Goal: Transaction & Acquisition: Purchase product/service

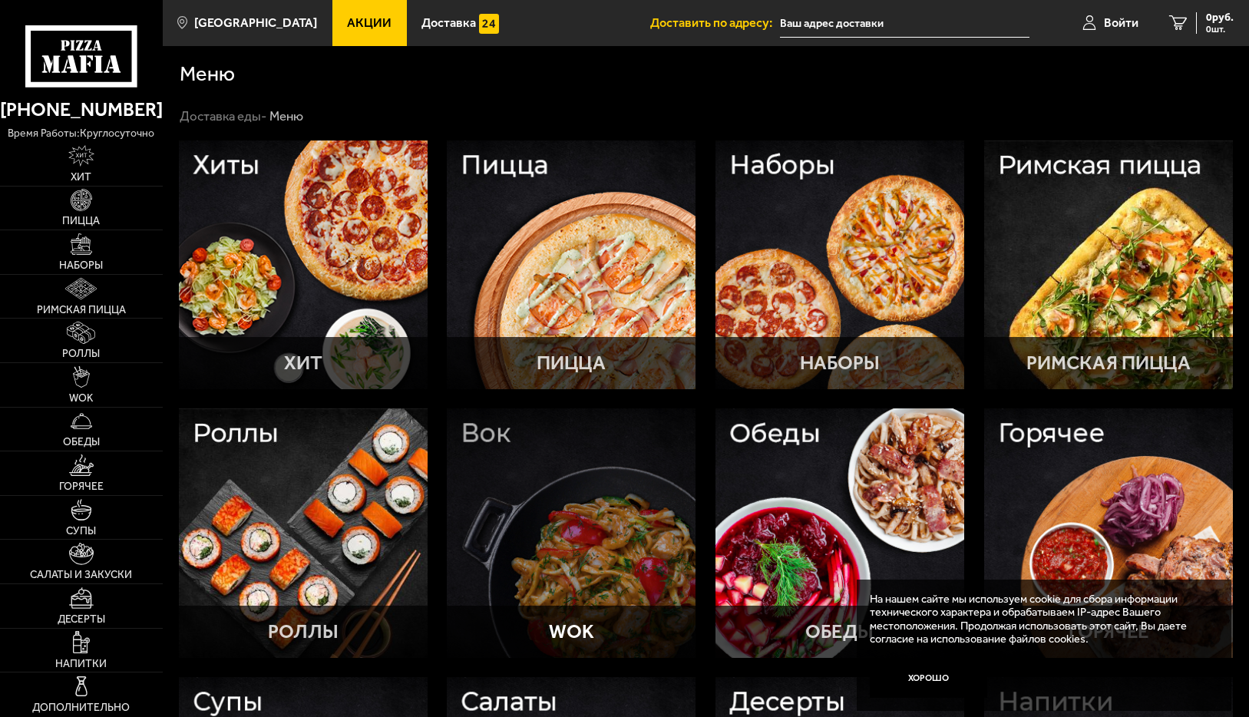
click at [551, 475] on div at bounding box center [571, 533] width 249 height 249
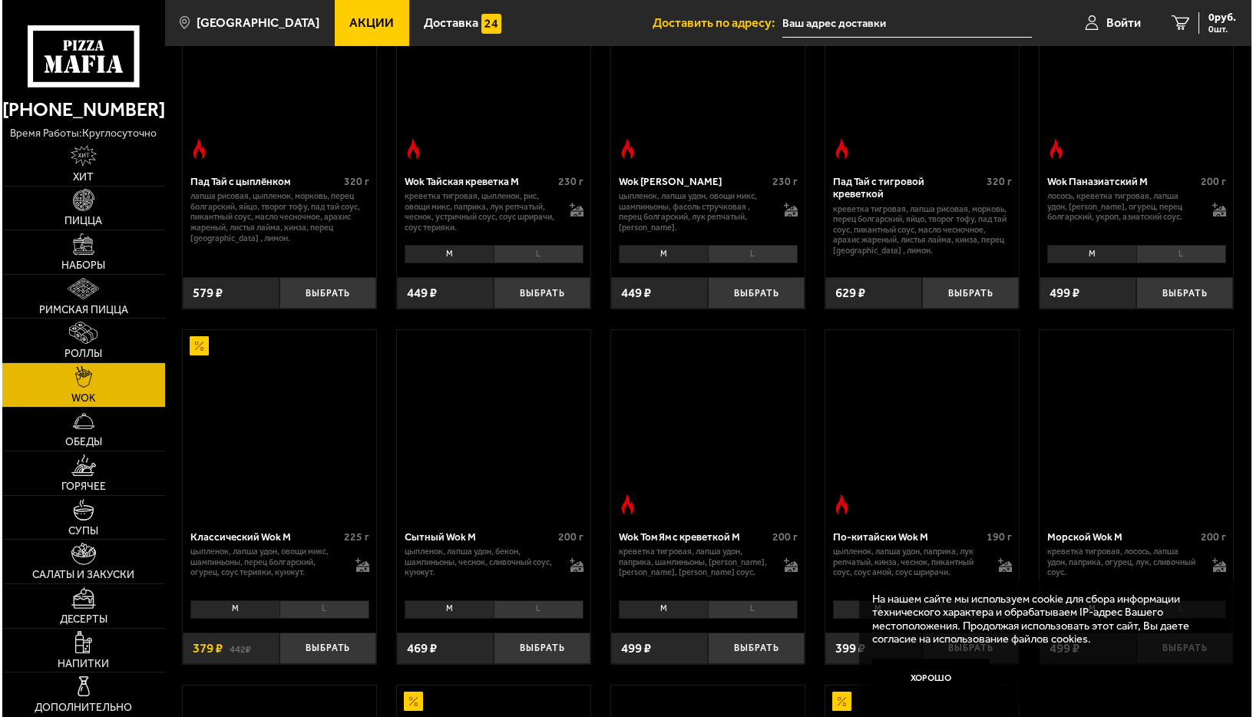
scroll to position [553, 0]
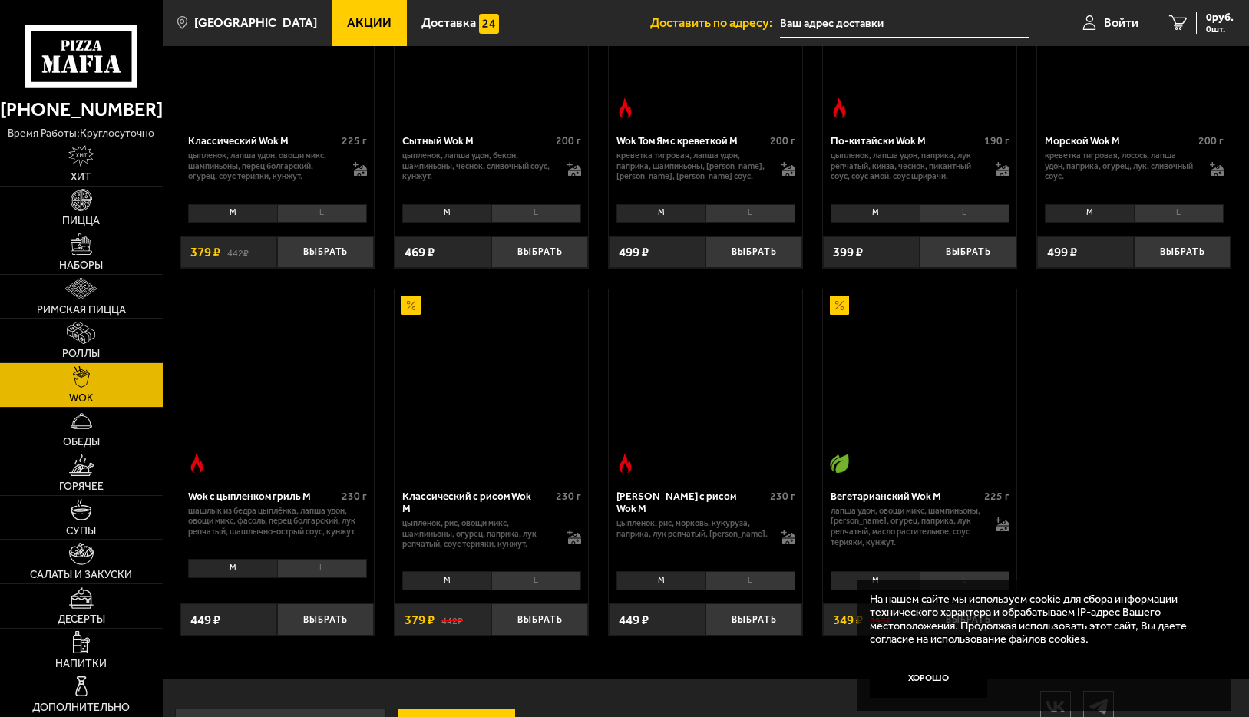
click at [434, 335] on div at bounding box center [492, 385] width 194 height 190
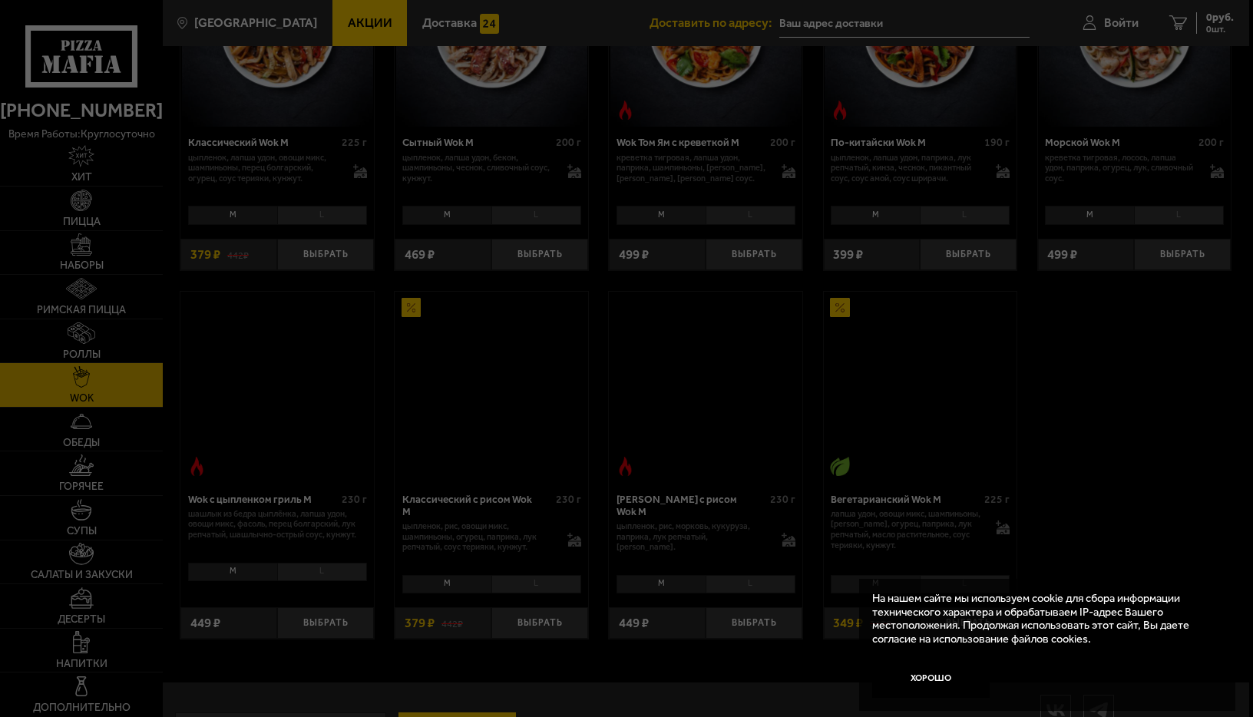
scroll to position [0, 0]
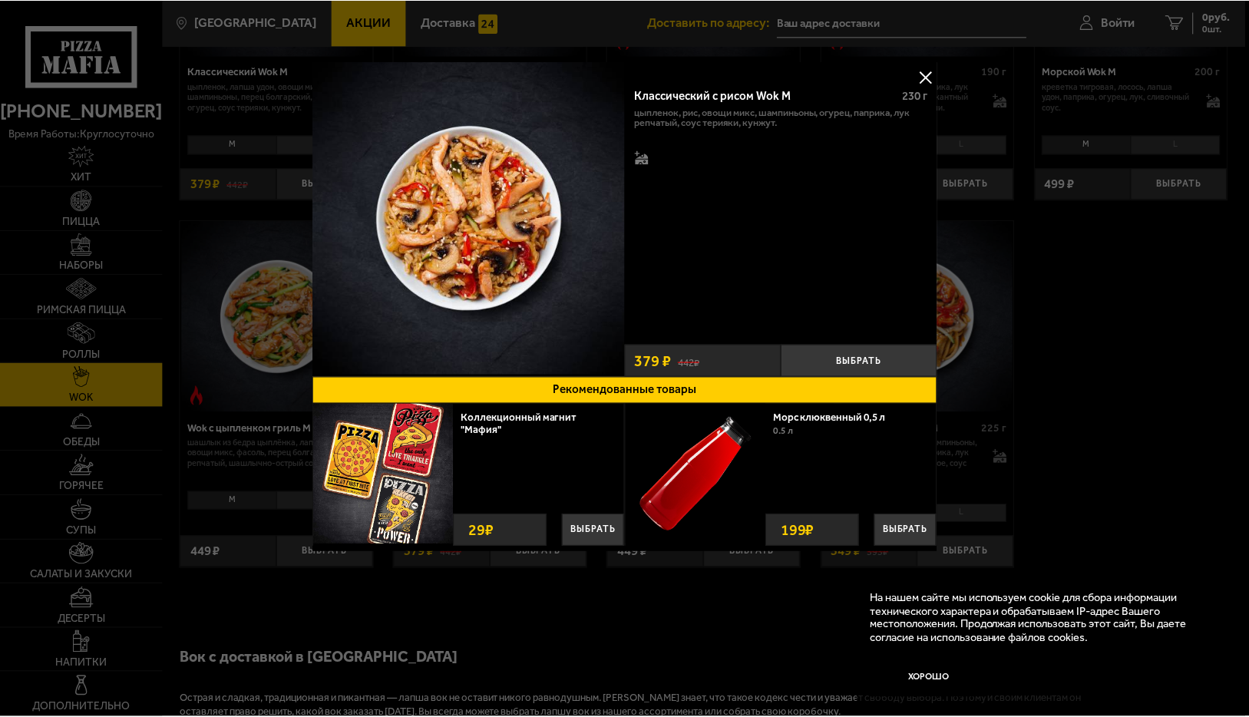
scroll to position [1023, 0]
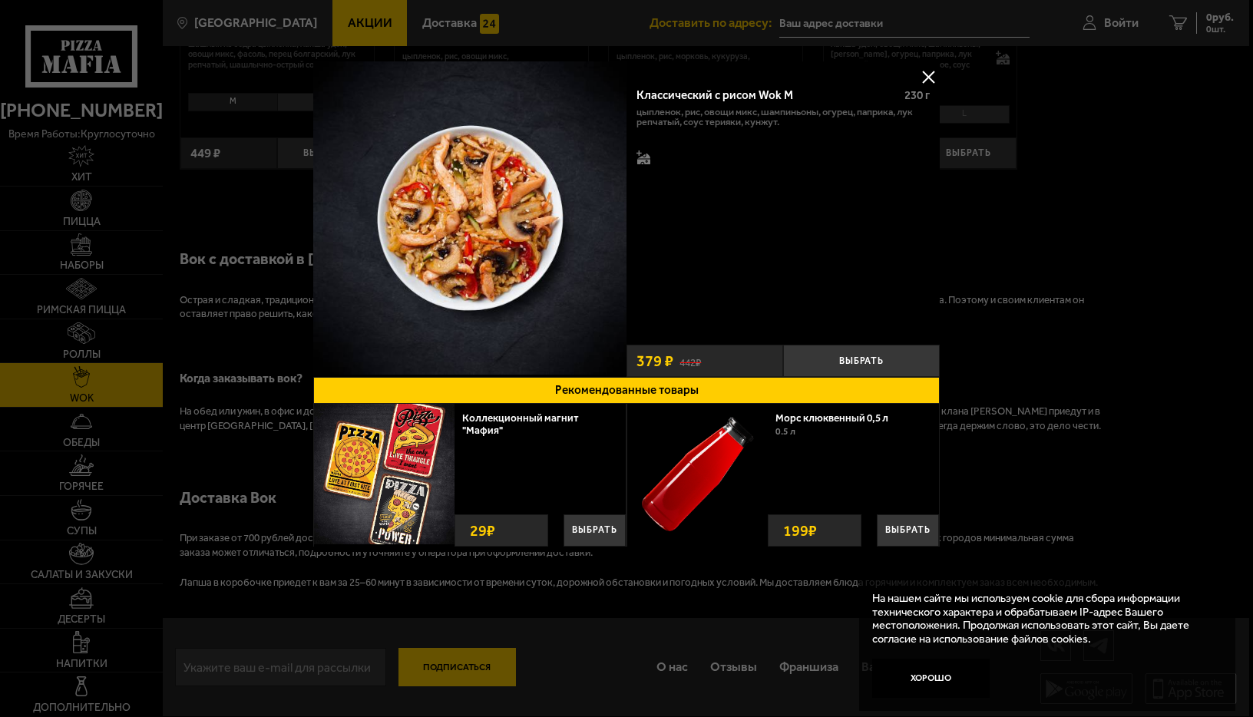
click at [901, 29] on div at bounding box center [626, 358] width 1253 height 717
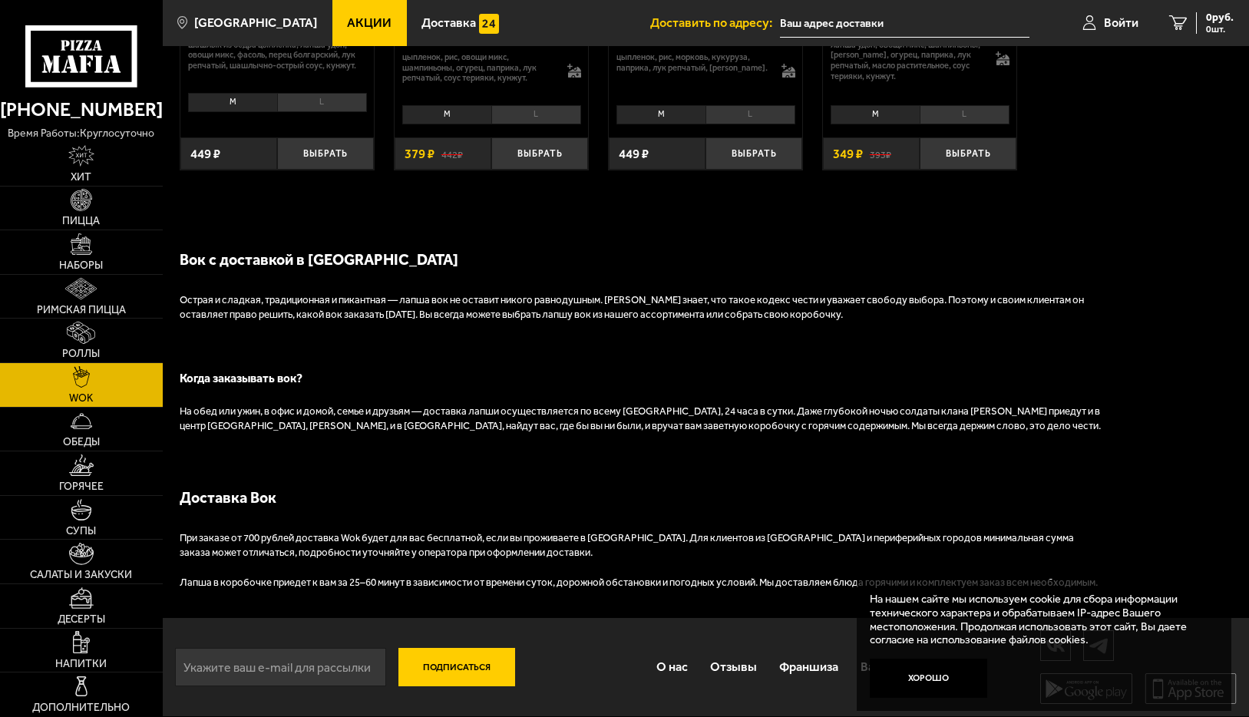
click at [452, 674] on button "Подписаться" at bounding box center [457, 667] width 117 height 38
